Goal: Information Seeking & Learning: Find specific page/section

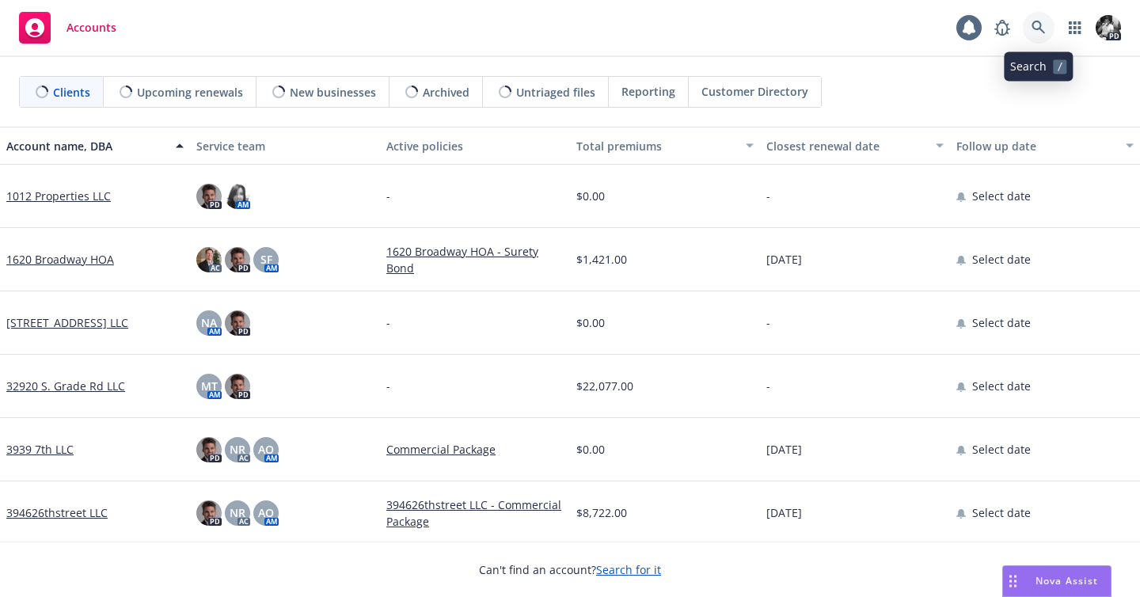
click at [1037, 25] on icon at bounding box center [1039, 28] width 14 height 14
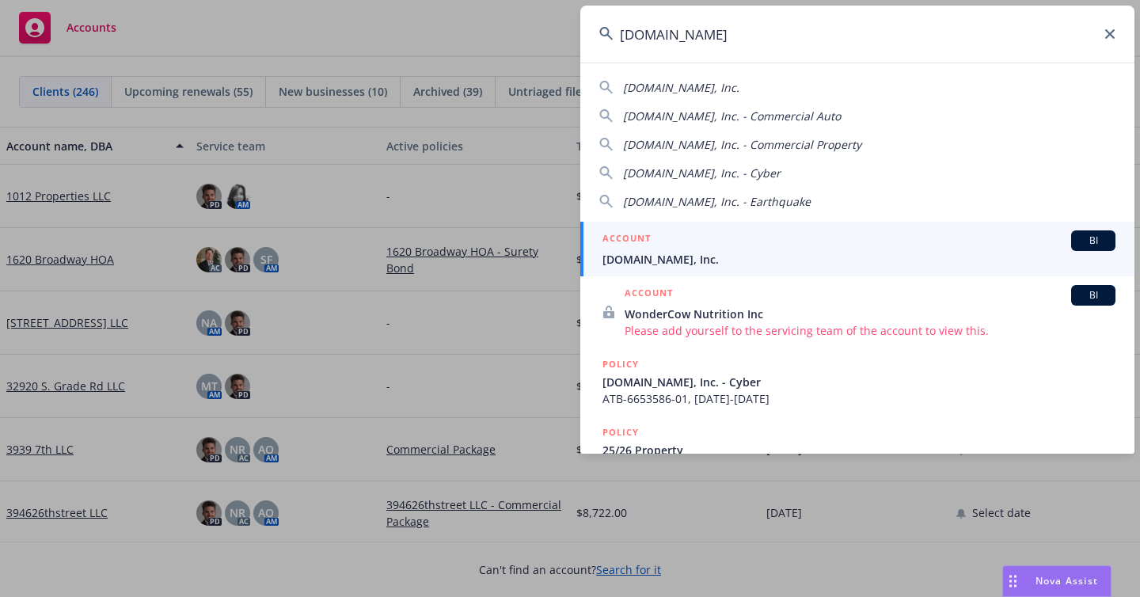
type input "[DOMAIN_NAME]"
click at [736, 261] on span "[DOMAIN_NAME], Inc." at bounding box center [859, 259] width 513 height 17
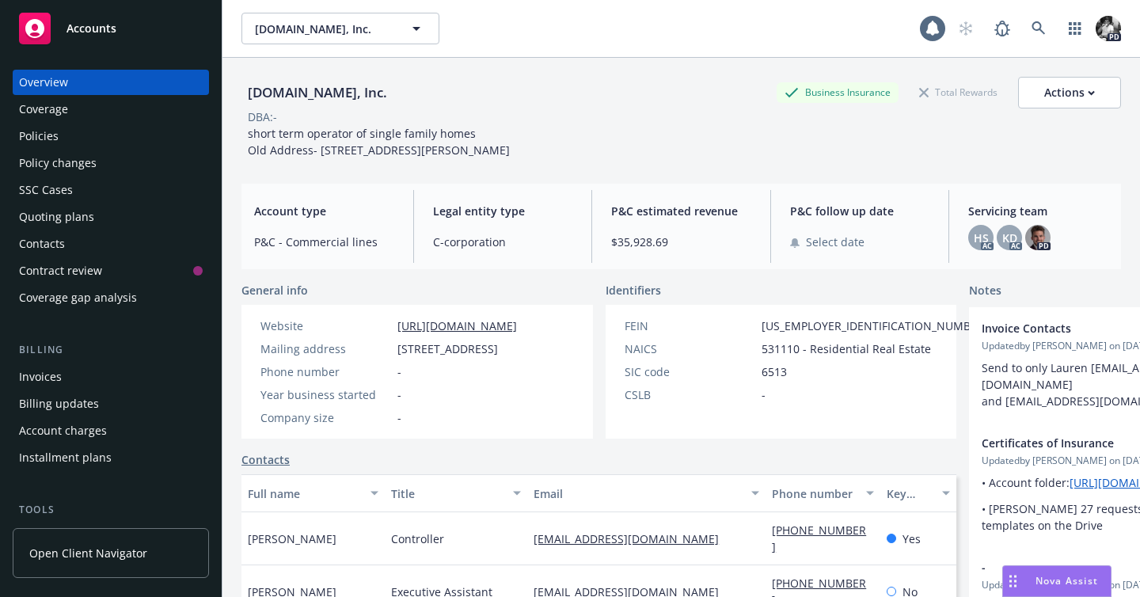
click at [101, 138] on div "Policies" at bounding box center [111, 136] width 184 height 25
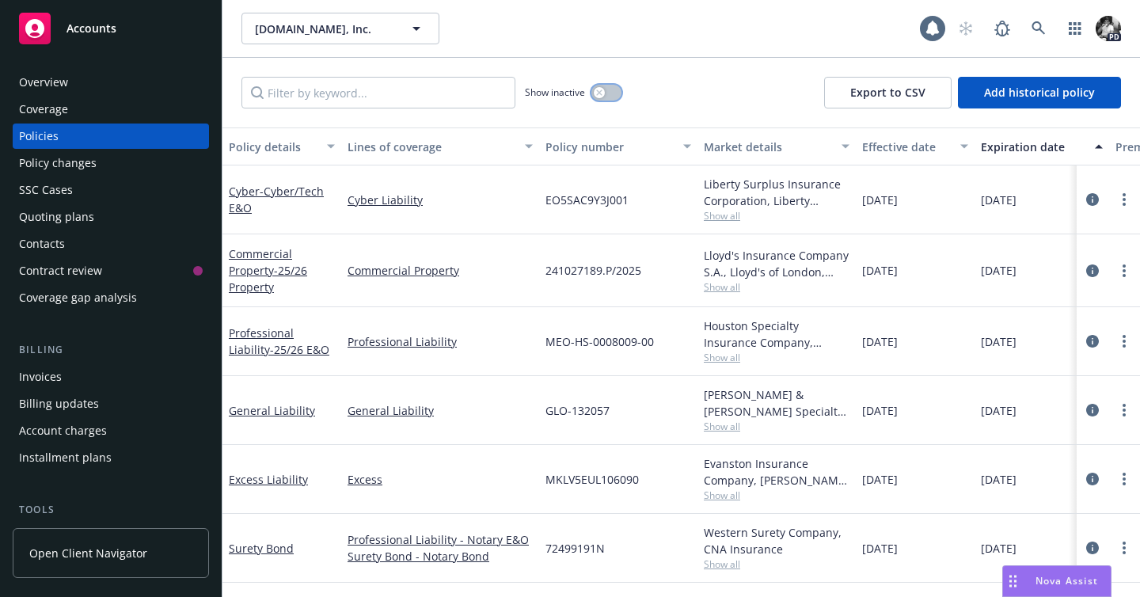
click at [598, 99] on button "button" at bounding box center [606, 93] width 30 height 16
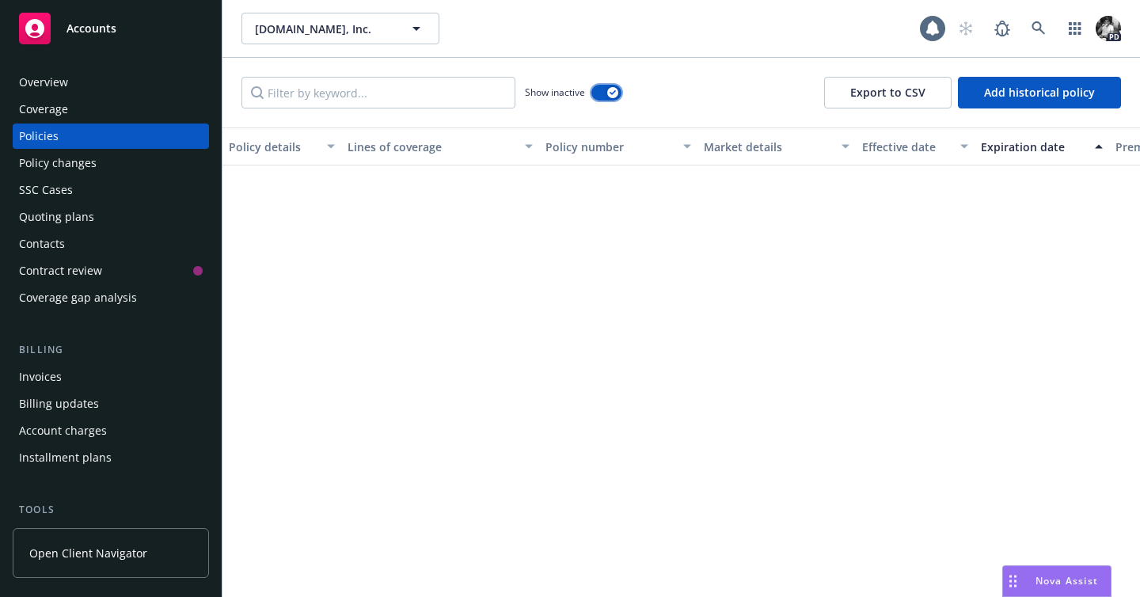
scroll to position [1324, 0]
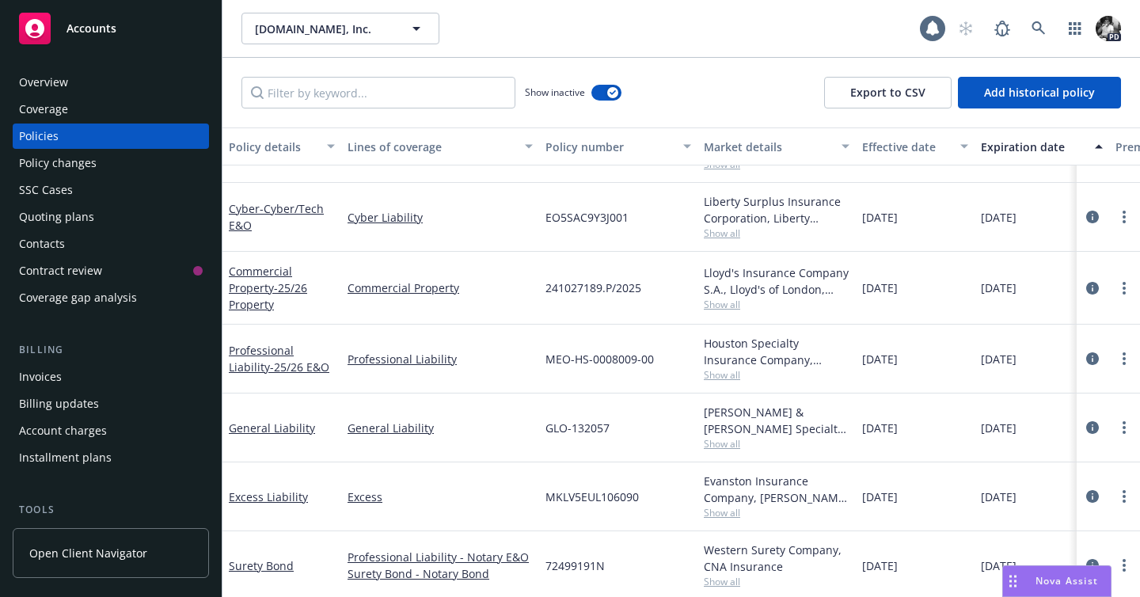
click at [384, 74] on div "Show inactive Export to CSV Add historical policy" at bounding box center [681, 93] width 918 height 70
click at [379, 92] on input "Filter by keyword..." at bounding box center [378, 93] width 274 height 32
type input "O"
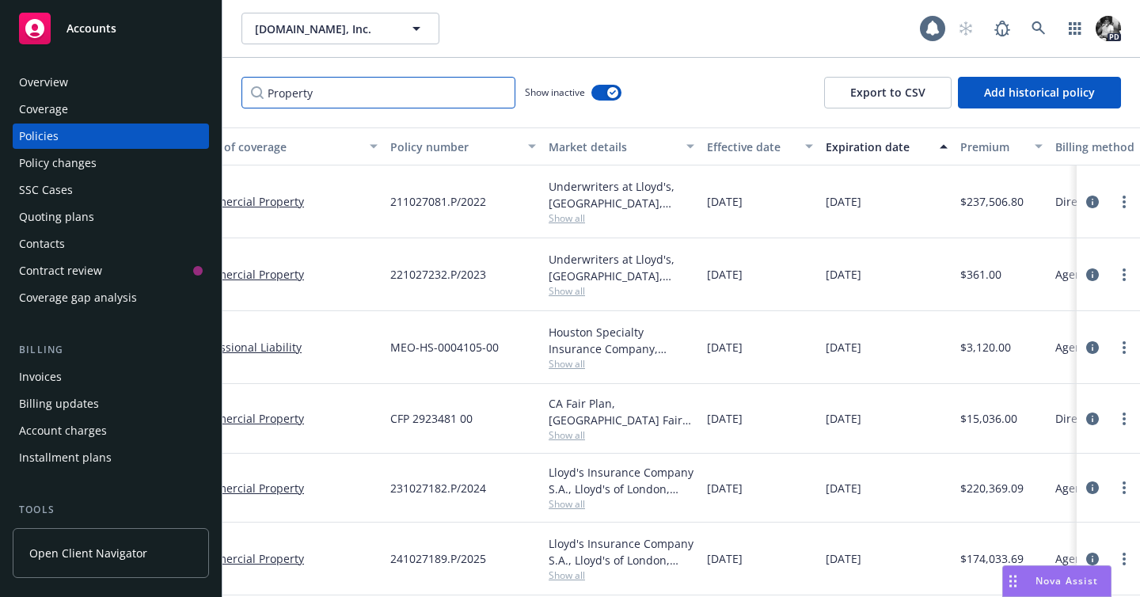
scroll to position [0, 221]
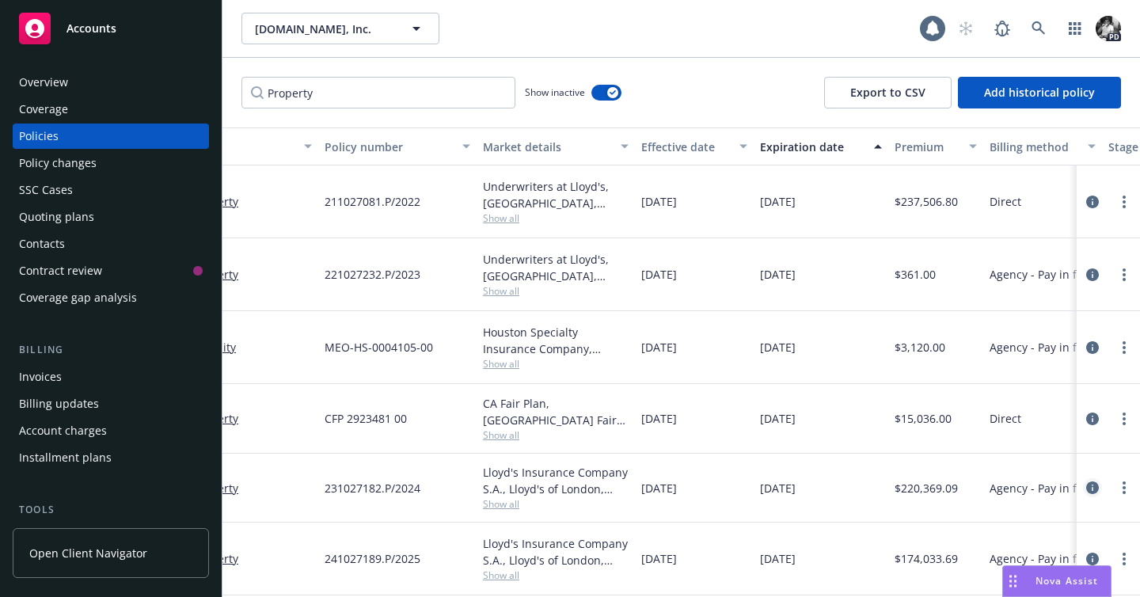
click at [1086, 481] on icon "circleInformation" at bounding box center [1092, 487] width 13 height 13
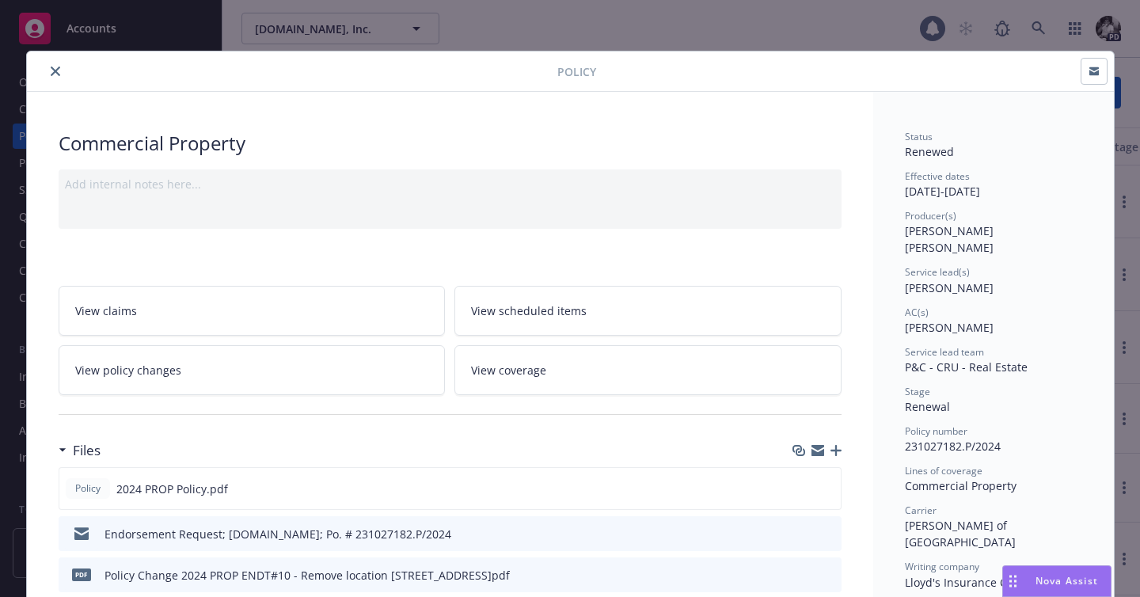
click at [52, 66] on button "close" at bounding box center [55, 71] width 19 height 19
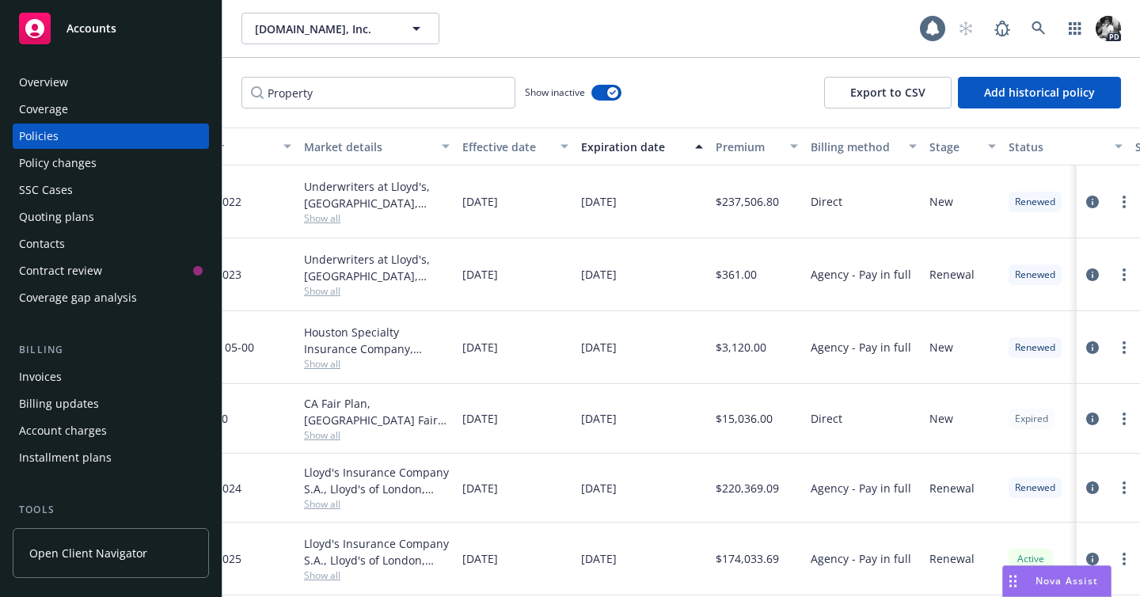
scroll to position [0, 419]
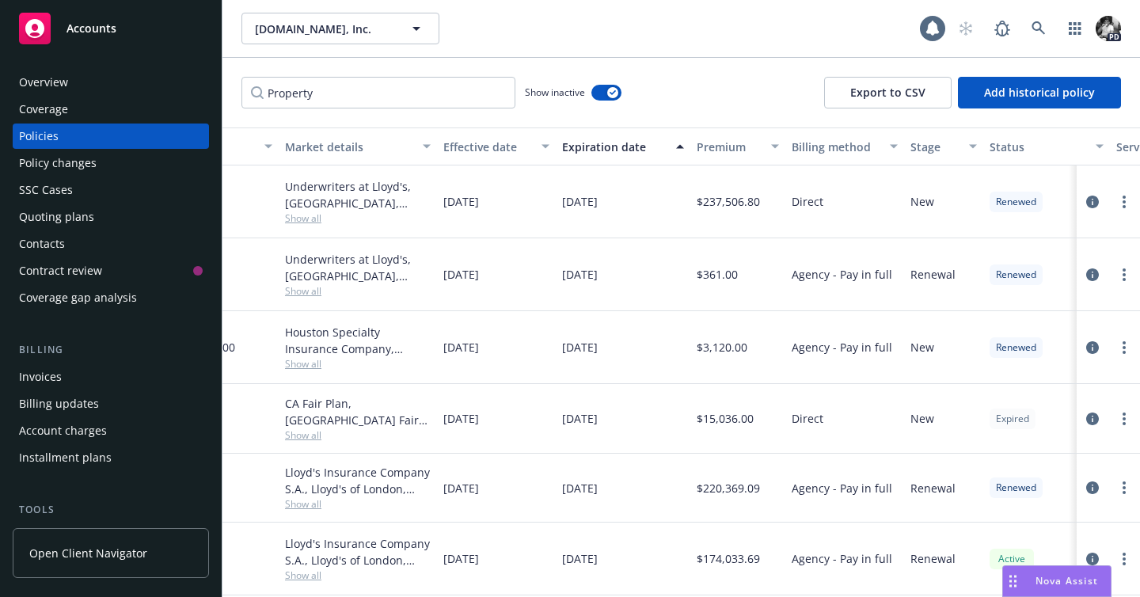
click at [1089, 462] on div at bounding box center [1108, 488] width 63 height 69
click at [1089, 481] on icon "circleInformation" at bounding box center [1092, 487] width 13 height 13
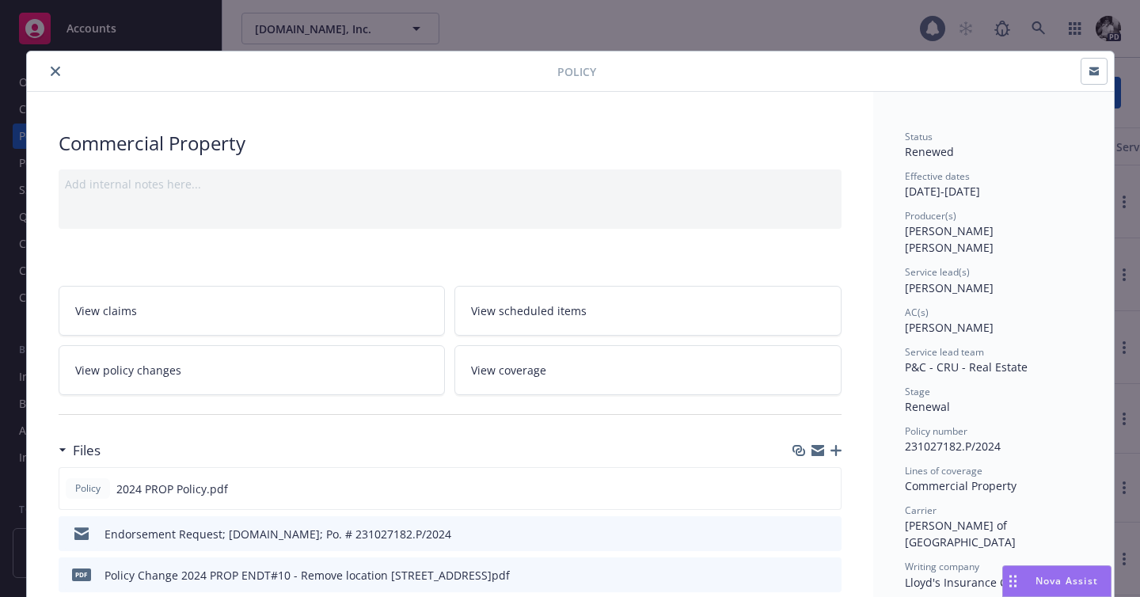
click at [64, 72] on button "close" at bounding box center [55, 71] width 19 height 19
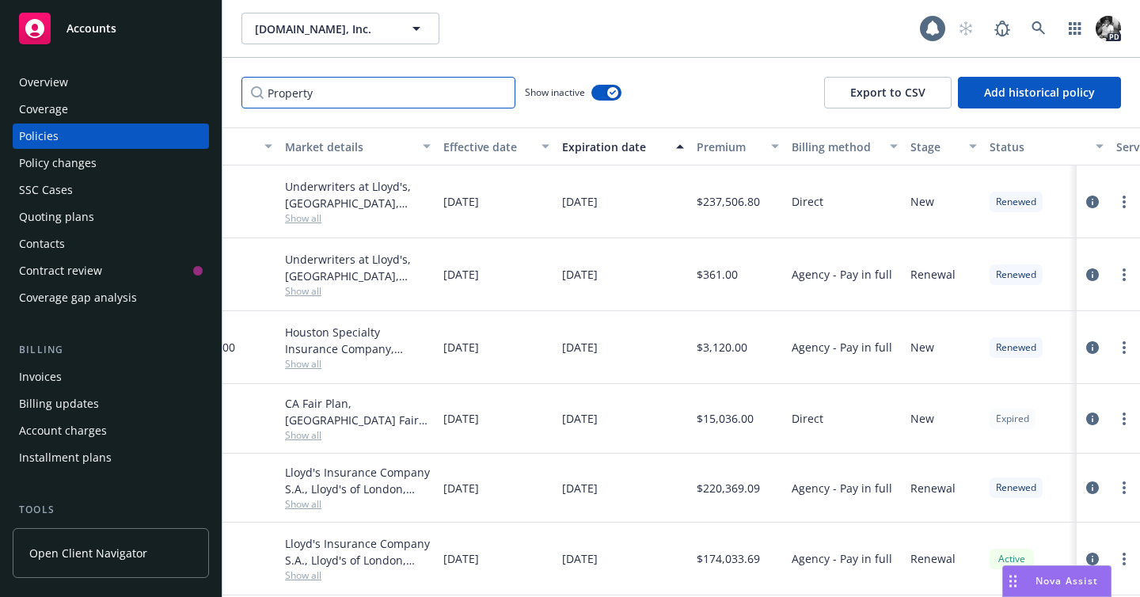
drag, startPoint x: 378, startPoint y: 86, endPoint x: 165, endPoint y: 87, distance: 213.0
click at [192, 87] on div "Accounts Overview Coverage Policies Policy changes SSC Cases Quoting plans Cont…" at bounding box center [570, 298] width 1140 height 597
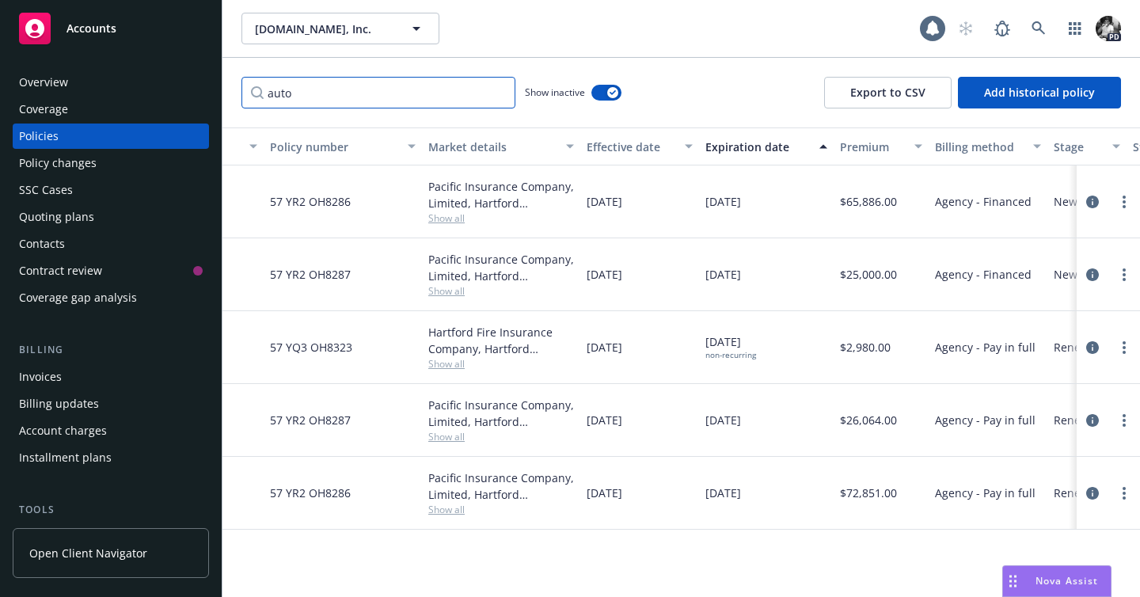
scroll to position [0, 314]
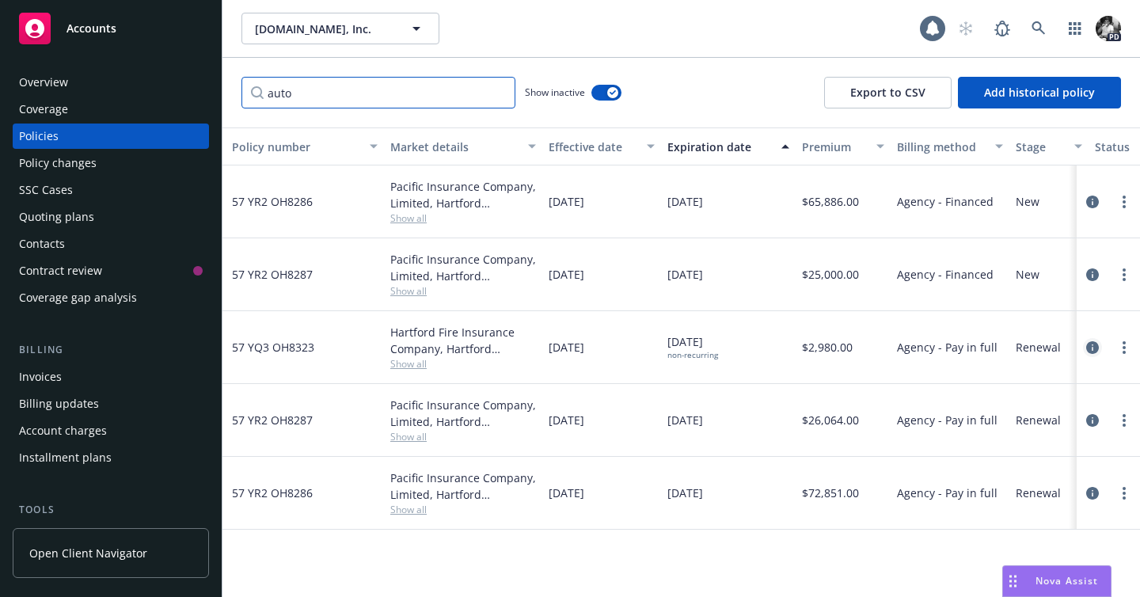
type input "auto"
click at [1086, 341] on icon "circleInformation" at bounding box center [1092, 347] width 13 height 13
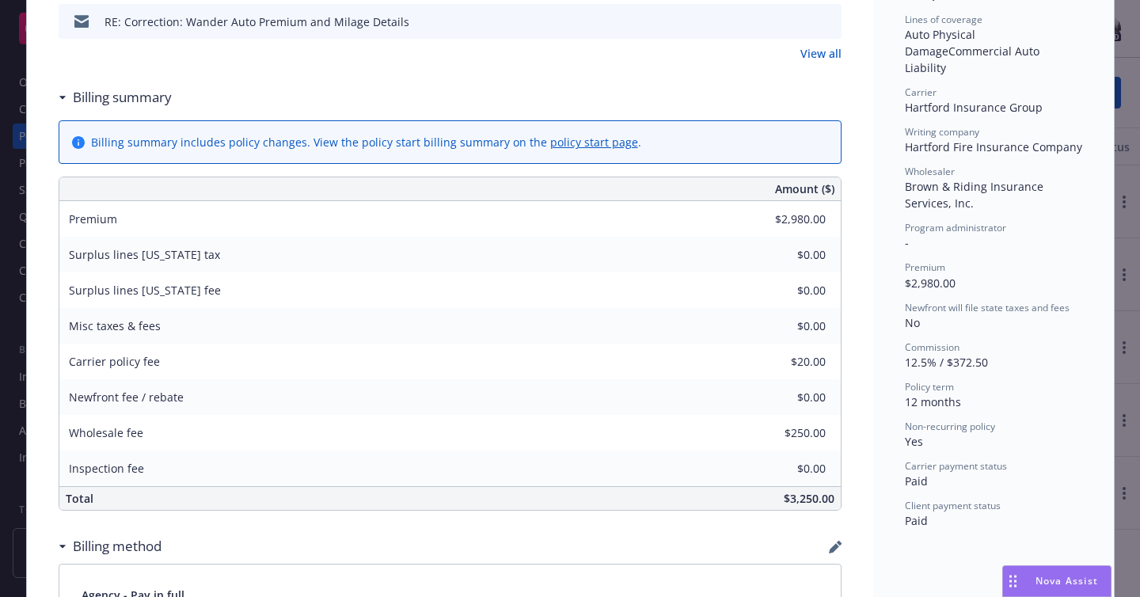
scroll to position [364, 0]
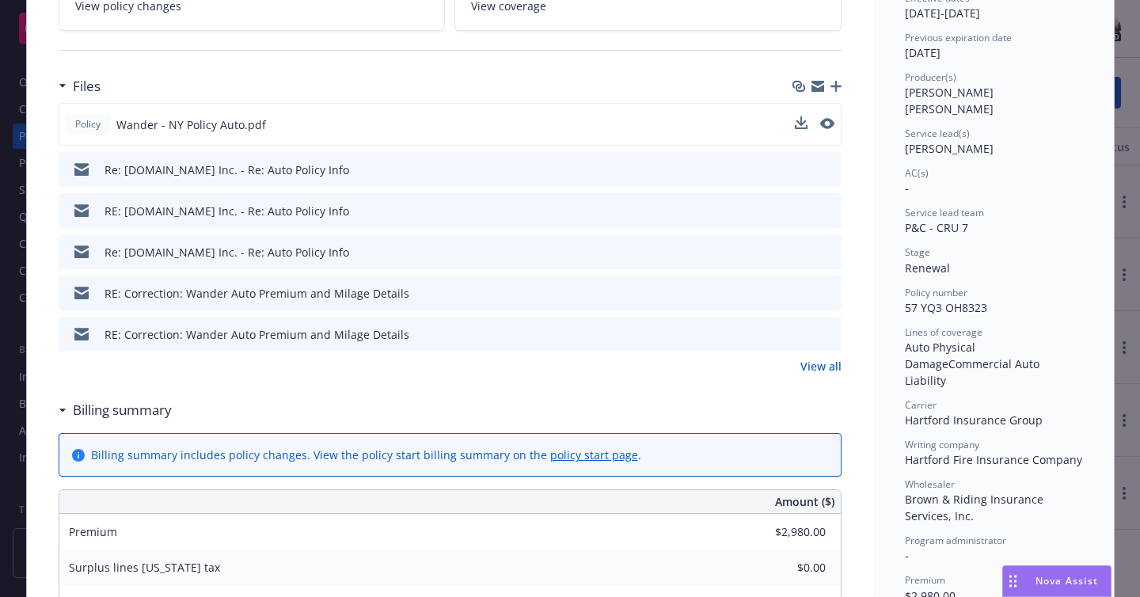
click at [837, 120] on div "Policy Wander - NY Policy Auto.pdf" at bounding box center [450, 124] width 783 height 43
click at [823, 120] on icon "preview file" at bounding box center [826, 123] width 14 height 11
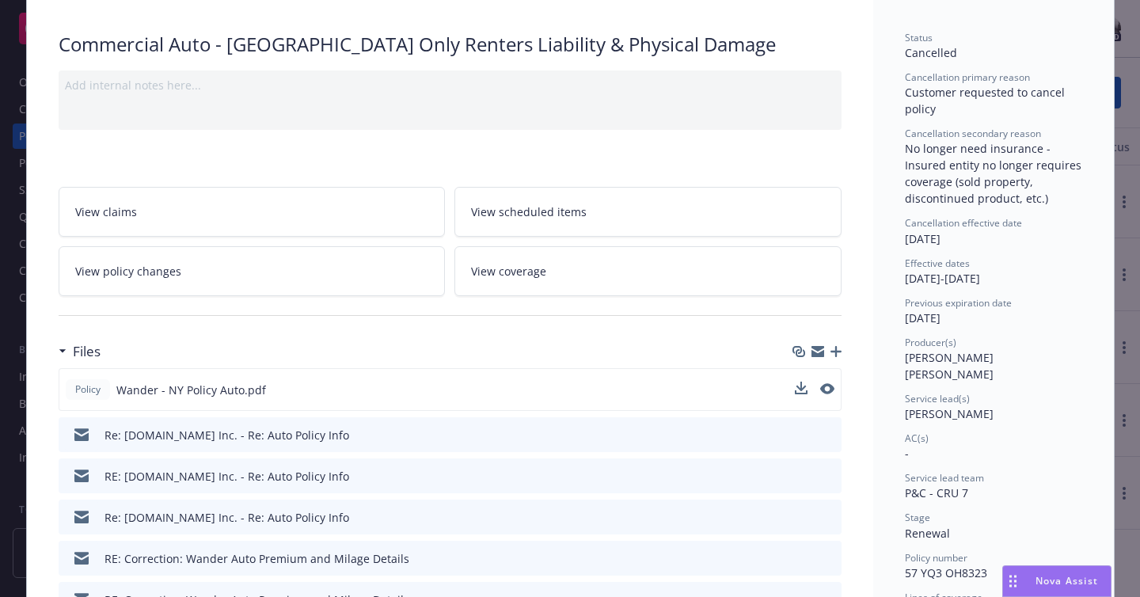
scroll to position [0, 0]
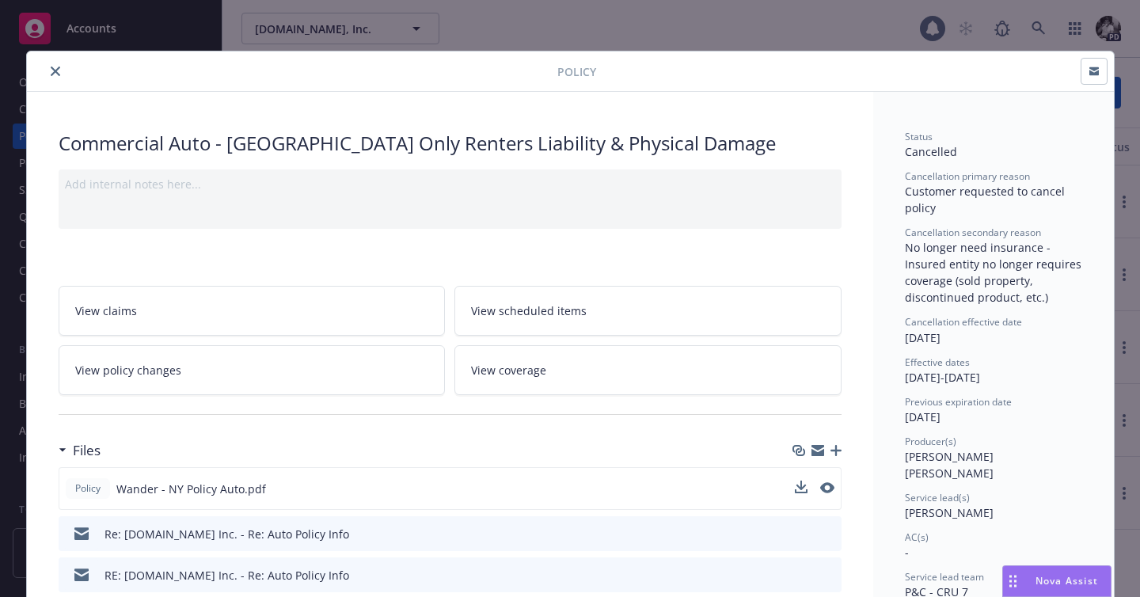
click at [53, 68] on icon "close" at bounding box center [56, 72] width 10 height 10
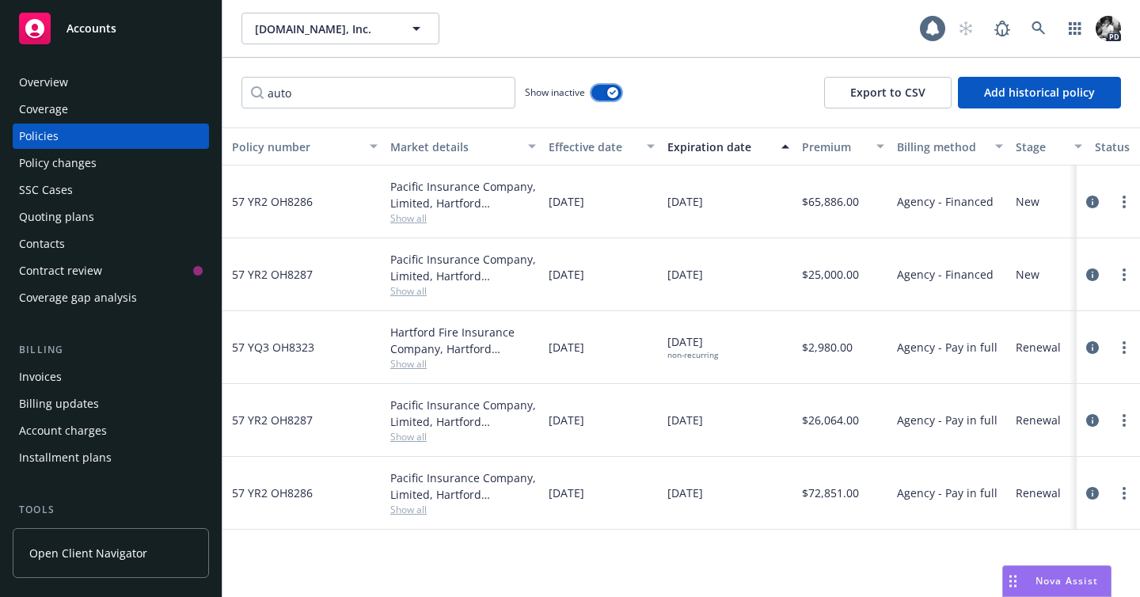
click at [607, 88] on button "button" at bounding box center [606, 93] width 30 height 16
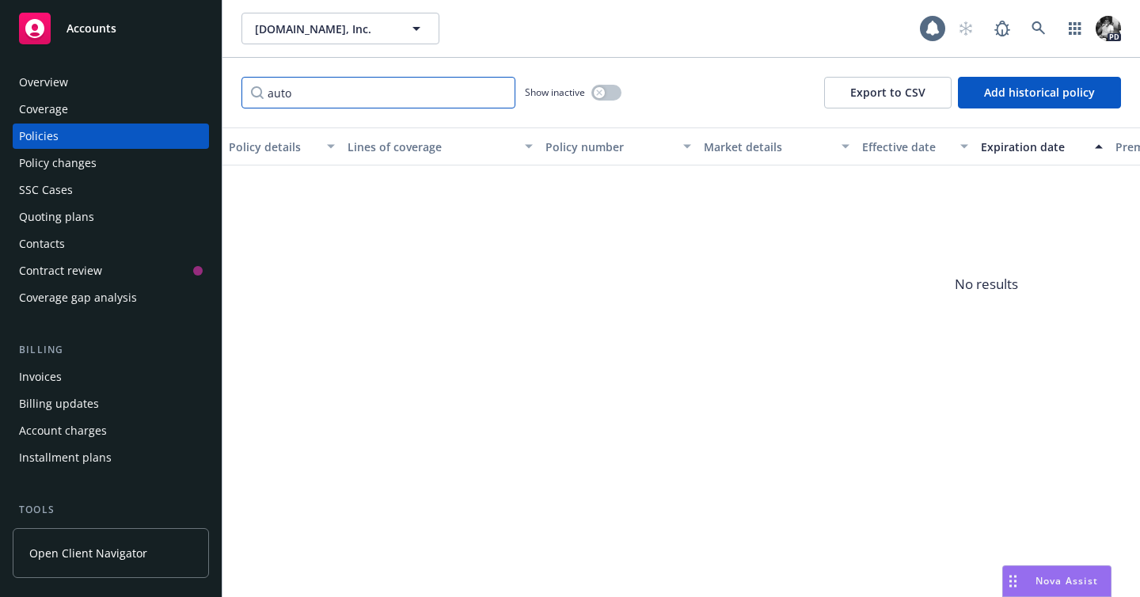
click at [499, 93] on input "auto" at bounding box center [378, 93] width 274 height 32
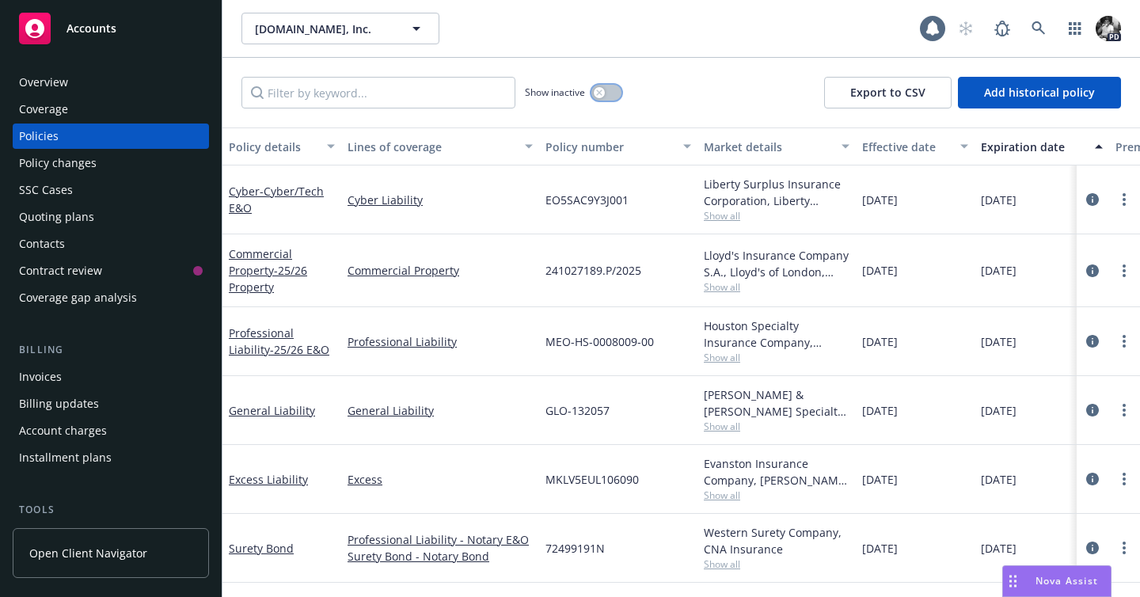
click at [606, 93] on button "button" at bounding box center [606, 93] width 30 height 16
